Goal: Information Seeking & Learning: Learn about a topic

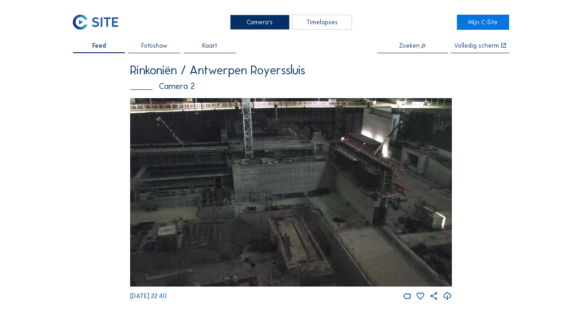
click at [258, 26] on div "Camera's" at bounding box center [260, 22] width 60 height 15
click at [260, 27] on div "Camera's" at bounding box center [260, 22] width 60 height 15
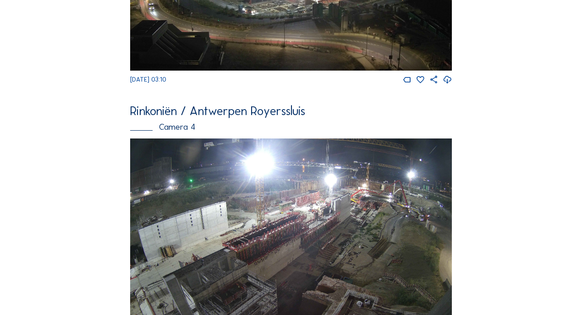
scroll to position [1076, 0]
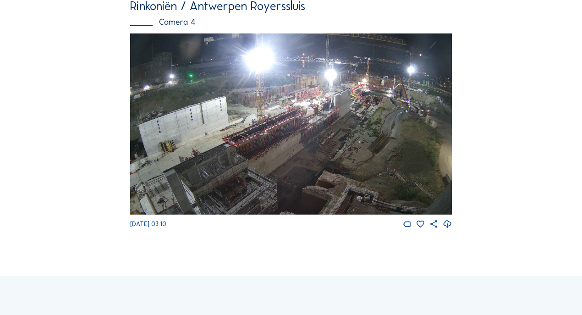
click at [421, 120] on img at bounding box center [290, 123] width 321 height 181
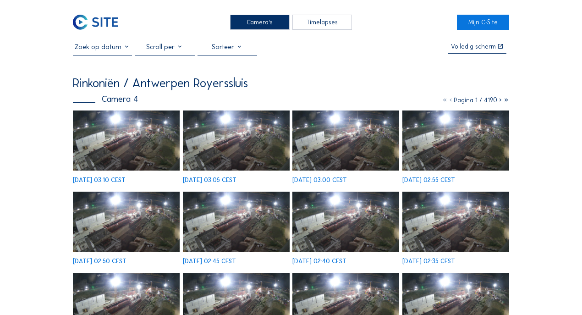
click at [114, 111] on div "Rinkoniën / [GEOGRAPHIC_DATA] Royerssluis Camera 4 Pagina 1 / 4190 [DATE] 03:10…" at bounding box center [291, 251] width 436 height 349
click at [113, 177] on div "[DATE] 03:10 CEST" at bounding box center [99, 180] width 53 height 6
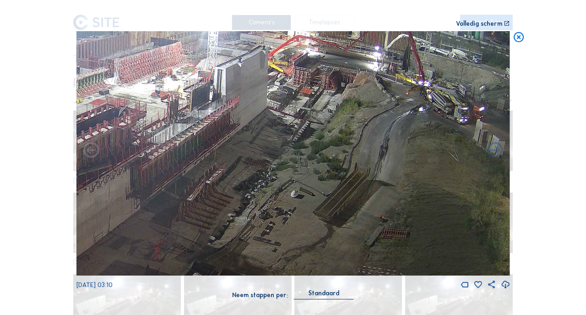
click at [518, 43] on icon at bounding box center [519, 37] width 12 height 13
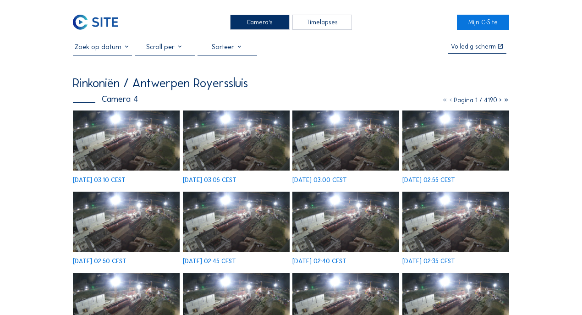
click at [133, 120] on img at bounding box center [126, 140] width 107 height 60
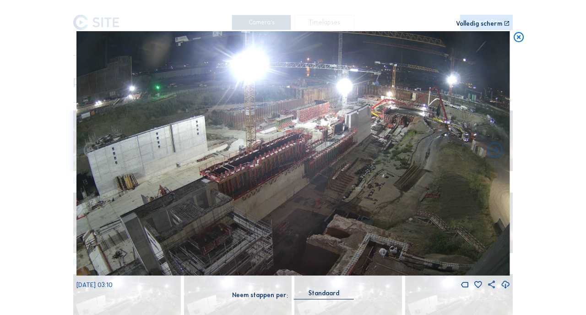
drag, startPoint x: 517, startPoint y: 38, endPoint x: 510, endPoint y: 40, distance: 7.6
click at [515, 45] on div "Scroll om door de tijd te reizen | Druk op de 'Alt'-[PERSON_NAME] + scroll om t…" at bounding box center [293, 157] width 586 height 315
click at [516, 38] on icon at bounding box center [519, 37] width 12 height 13
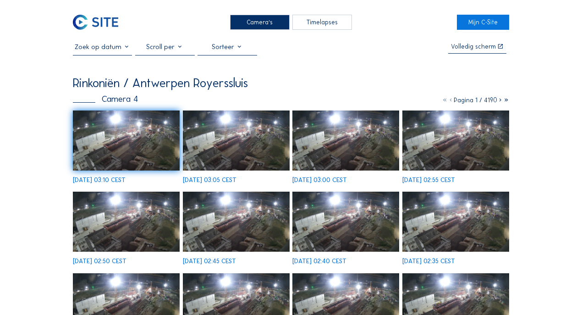
click at [248, 22] on div "Camera's" at bounding box center [260, 22] width 60 height 15
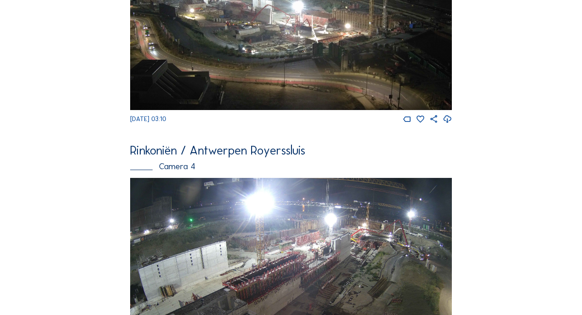
scroll to position [863, 0]
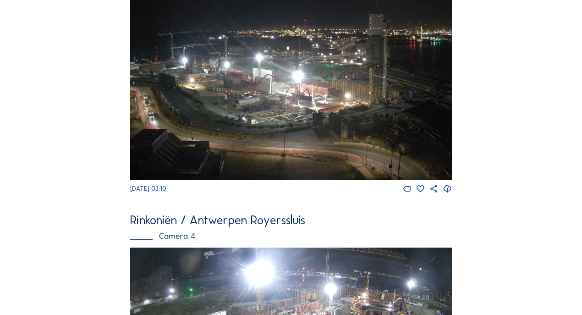
click at [286, 103] on img at bounding box center [290, 89] width 321 height 181
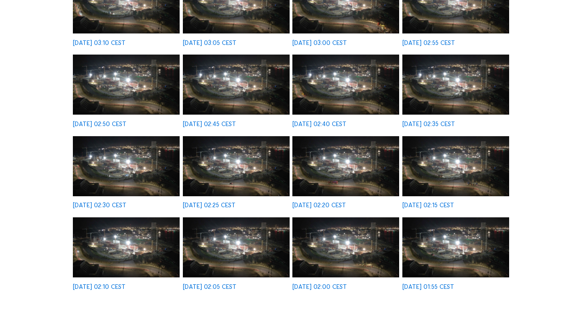
scroll to position [152, 0]
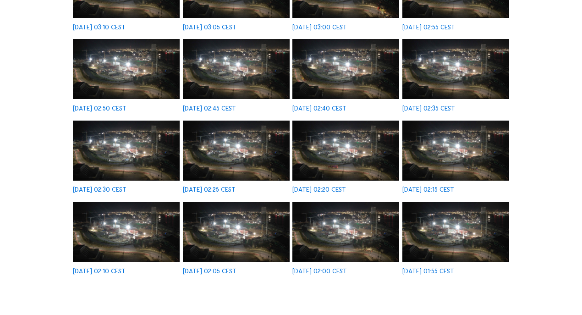
click at [369, 233] on img at bounding box center [345, 231] width 107 height 60
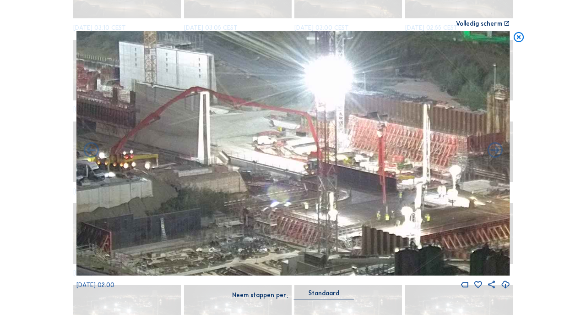
drag, startPoint x: 296, startPoint y: 154, endPoint x: 290, endPoint y: 162, distance: 9.8
click at [290, 162] on img at bounding box center [293, 153] width 434 height 244
click at [516, 37] on icon at bounding box center [519, 37] width 12 height 13
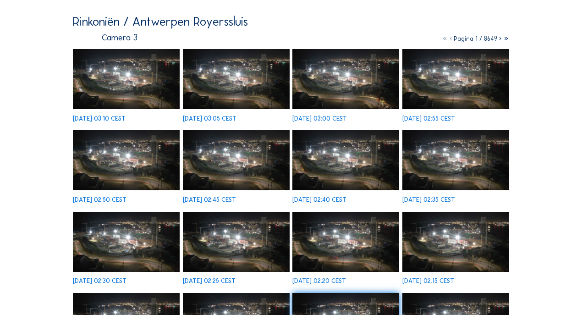
scroll to position [0, 0]
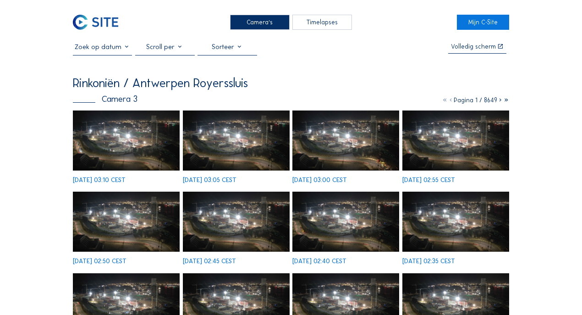
click at [267, 23] on div "Camera's" at bounding box center [260, 22] width 60 height 15
